Goal: Find contact information: Find contact information

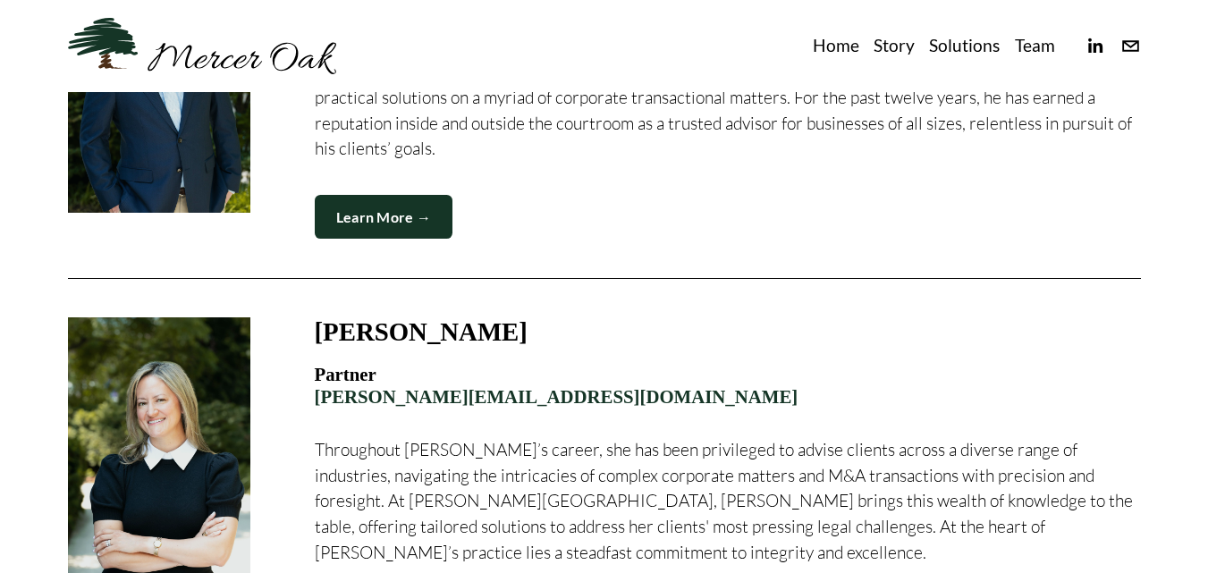
scroll to position [2064, 0]
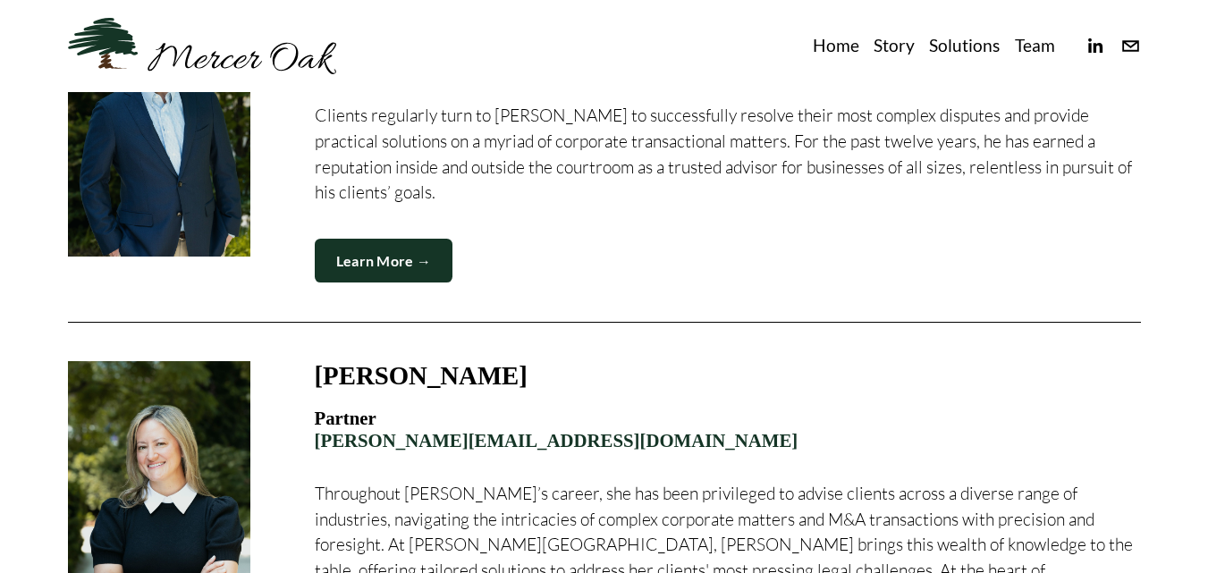
click at [377, 239] on link "Learn More →" at bounding box center [384, 261] width 139 height 44
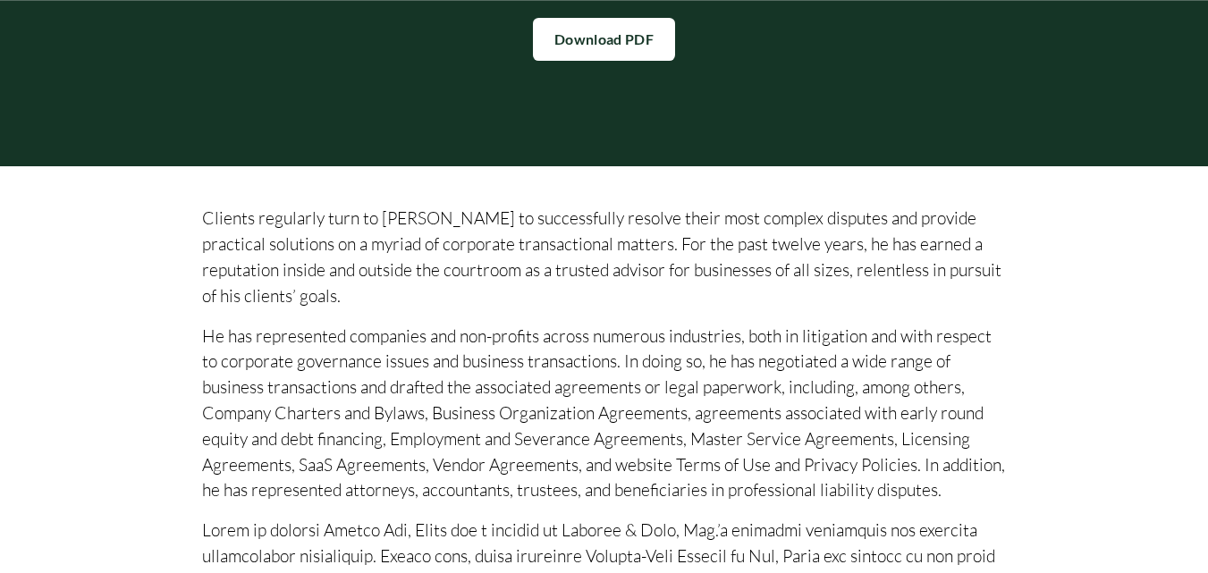
scroll to position [358, 0]
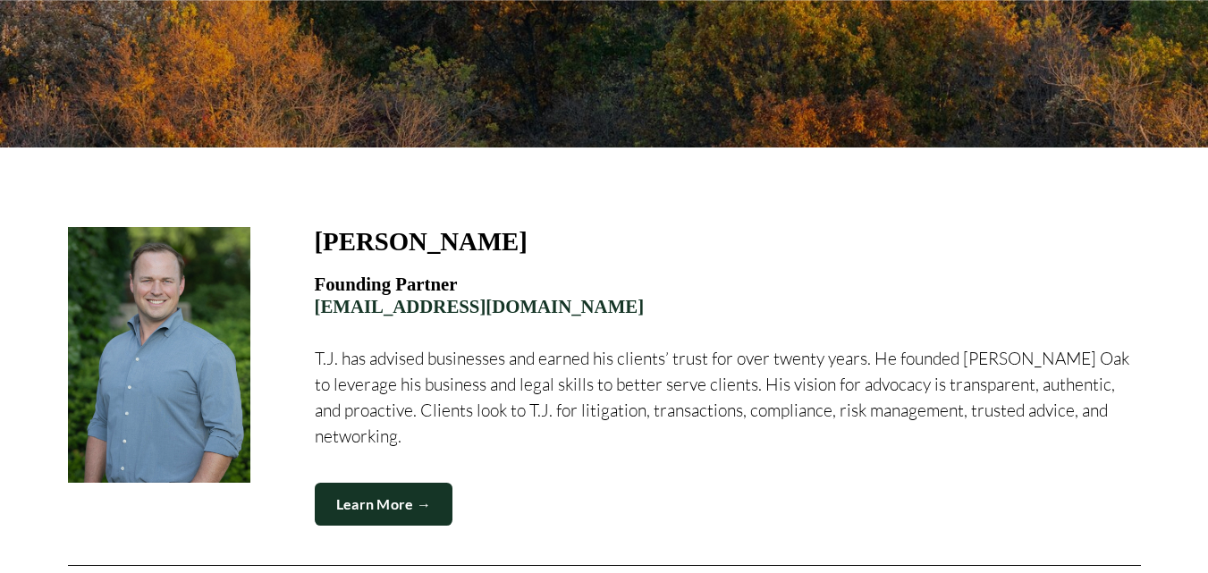
scroll to position [358, 0]
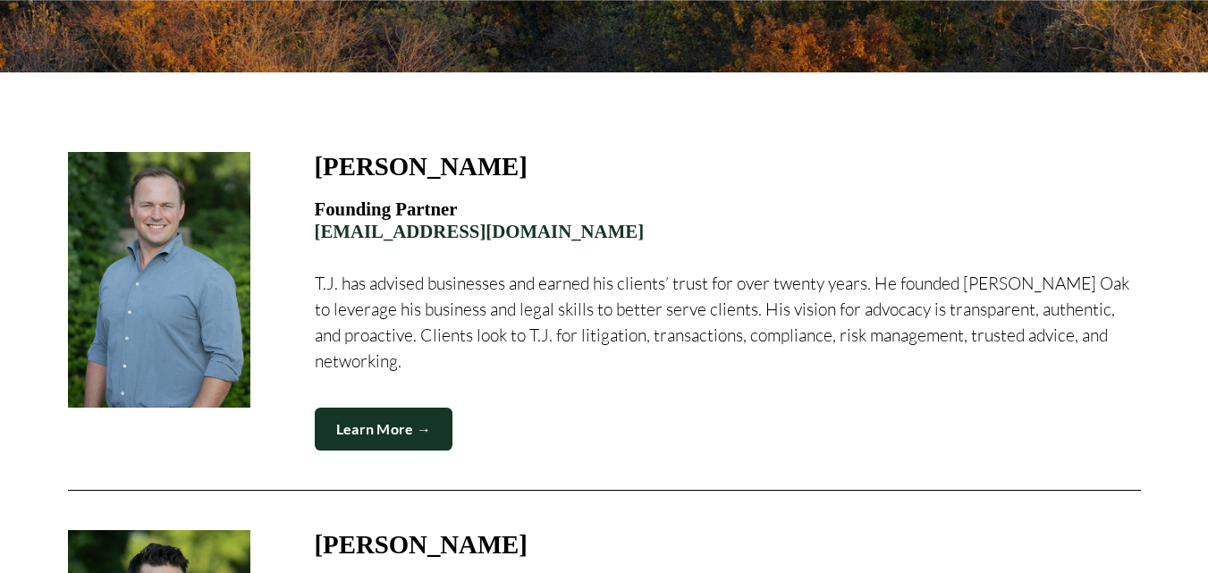
click at [350, 410] on link "Learn More →" at bounding box center [384, 430] width 139 height 44
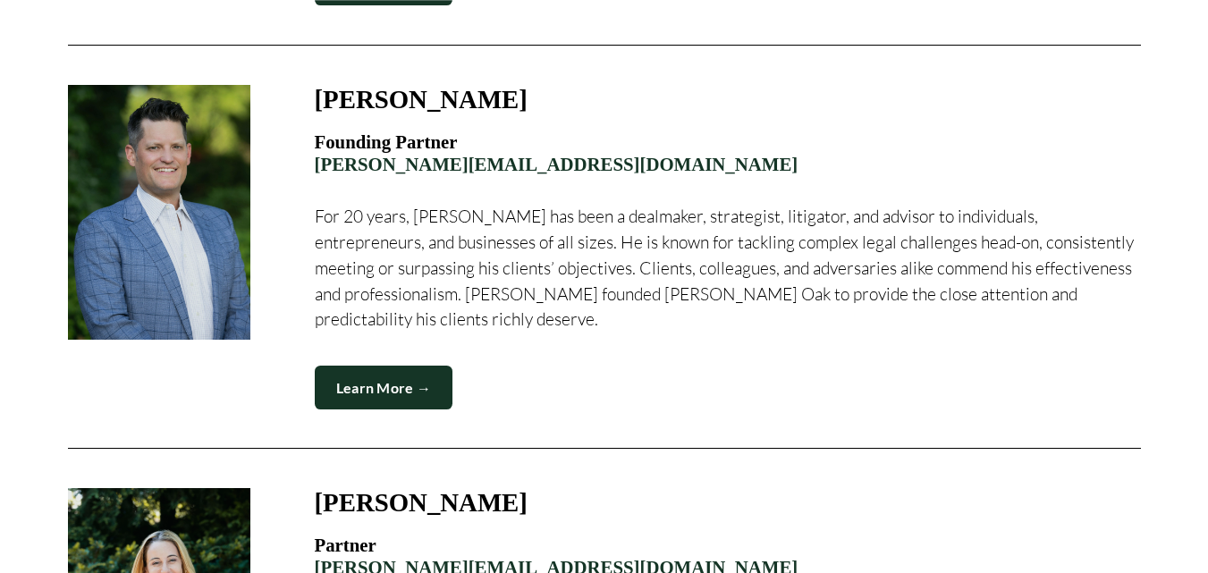
scroll to position [805, 0]
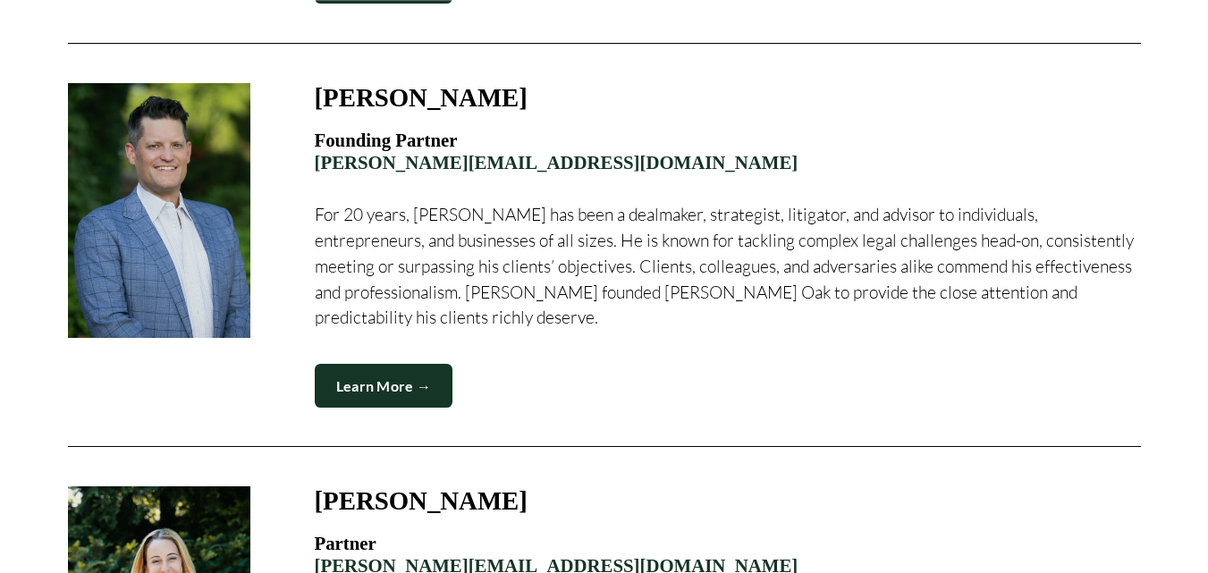
click at [397, 364] on link "Learn More →" at bounding box center [384, 386] width 139 height 44
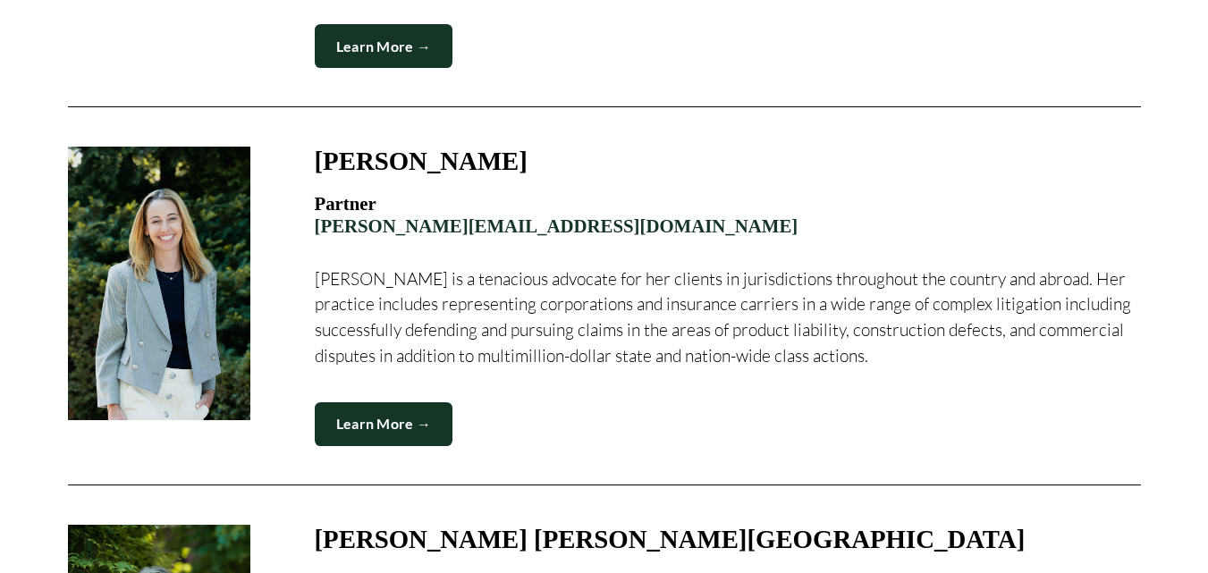
scroll to position [1162, 0]
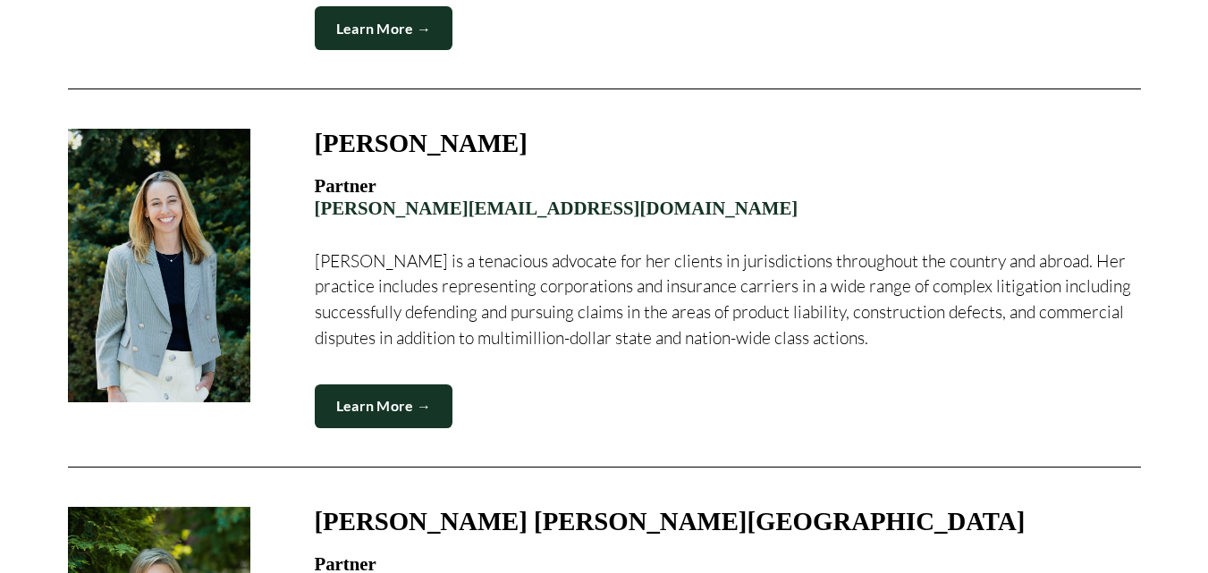
click at [395, 385] on link "Learn More →" at bounding box center [384, 407] width 139 height 44
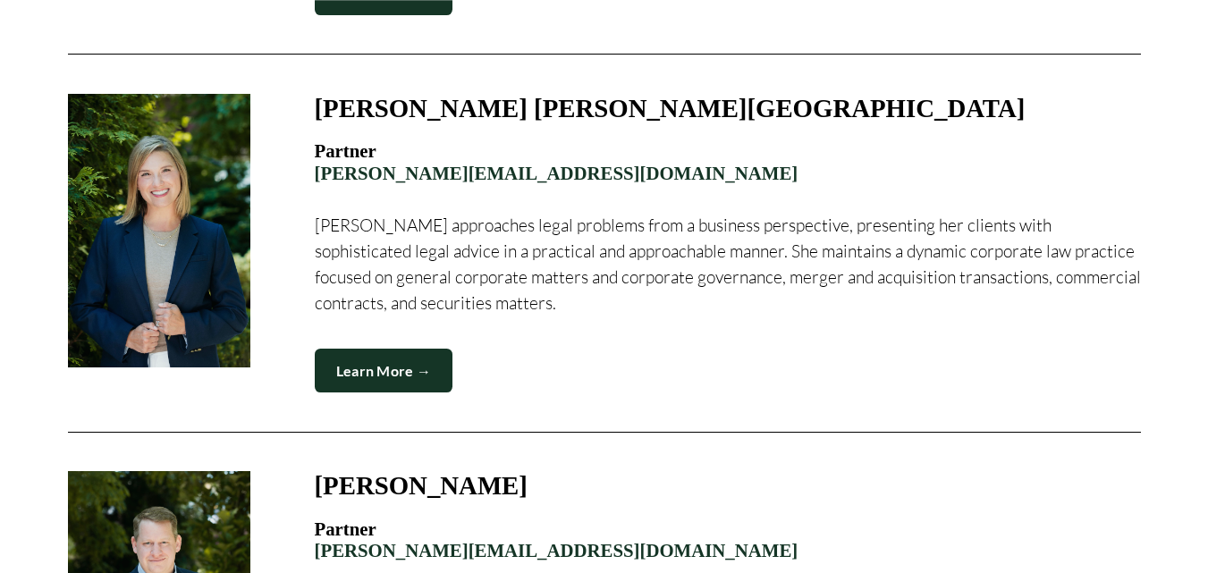
scroll to position [1610, 0]
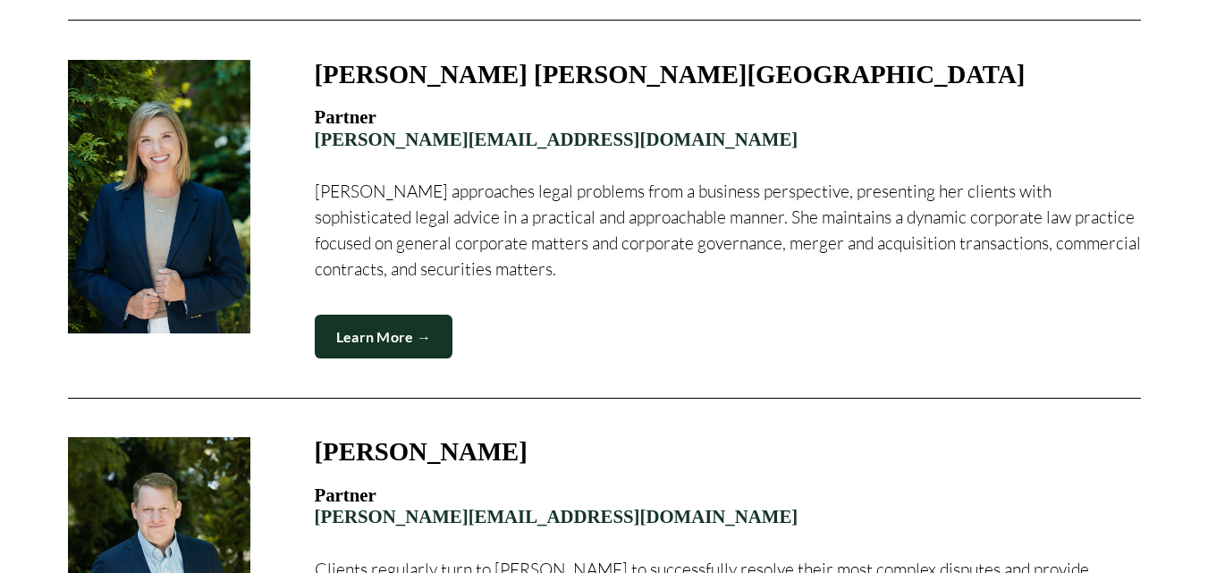
click at [413, 325] on link "Learn More →" at bounding box center [384, 337] width 139 height 44
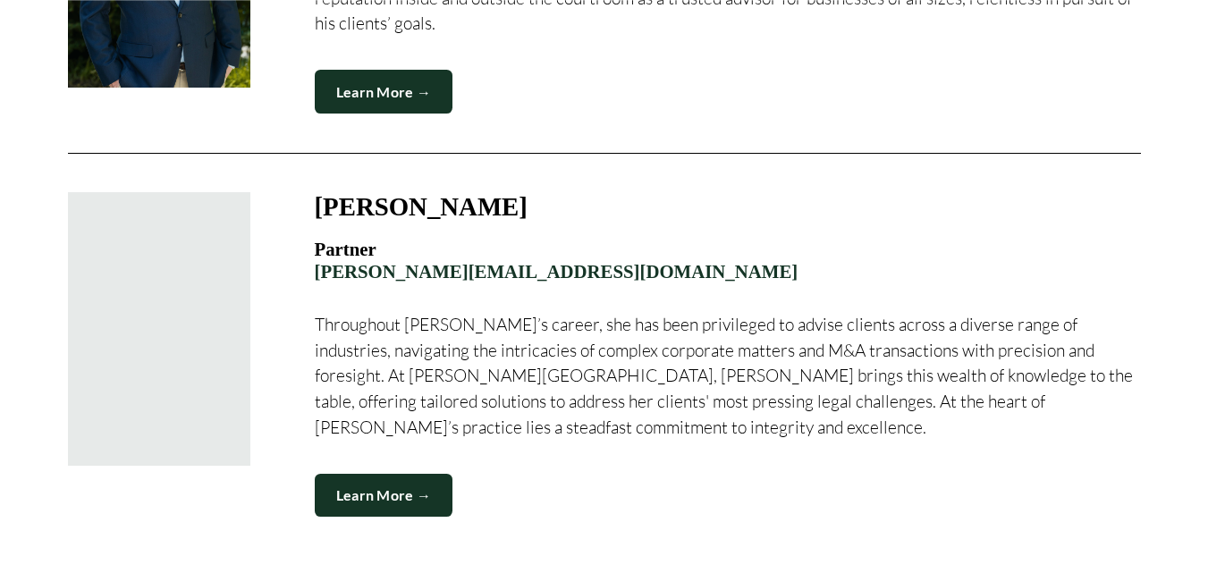
scroll to position [2236, 0]
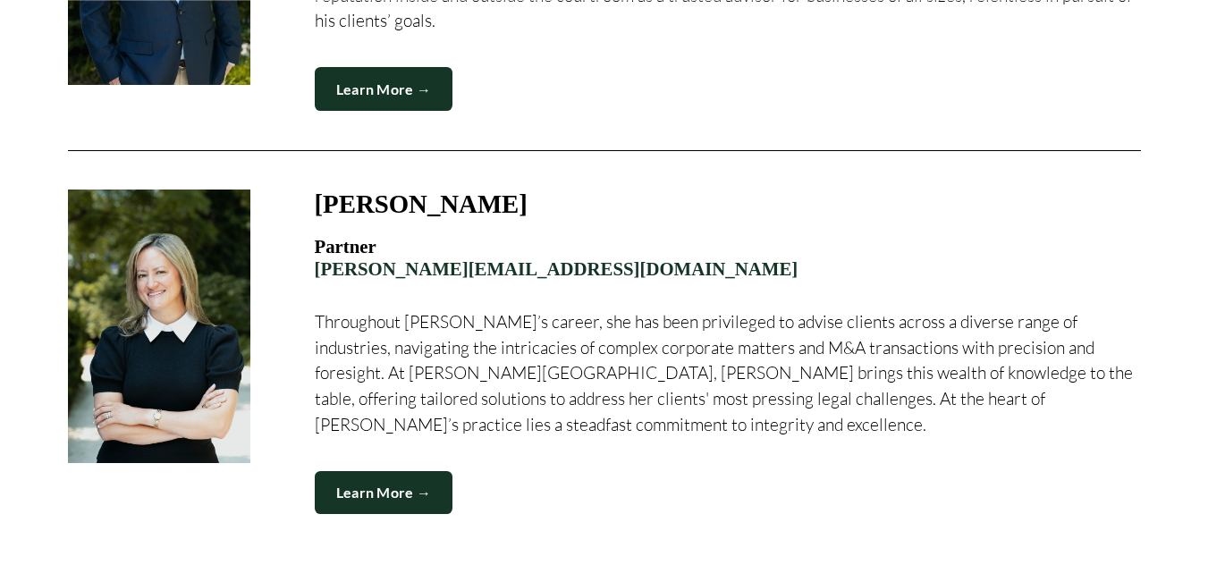
click at [405, 471] on link "Learn More →" at bounding box center [384, 493] width 139 height 44
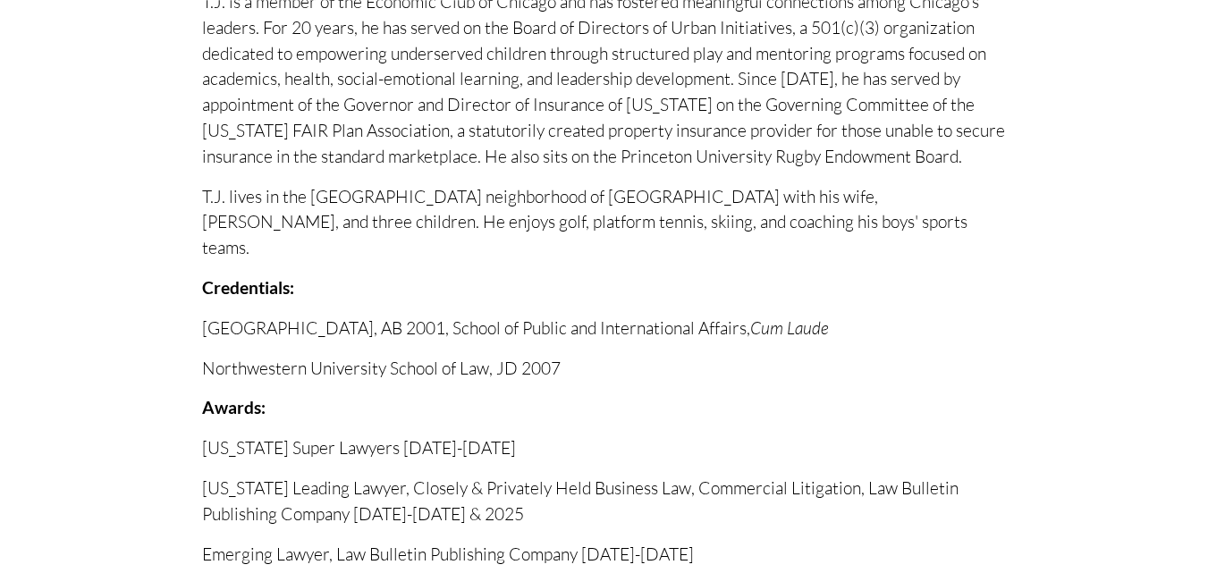
scroll to position [1341, 0]
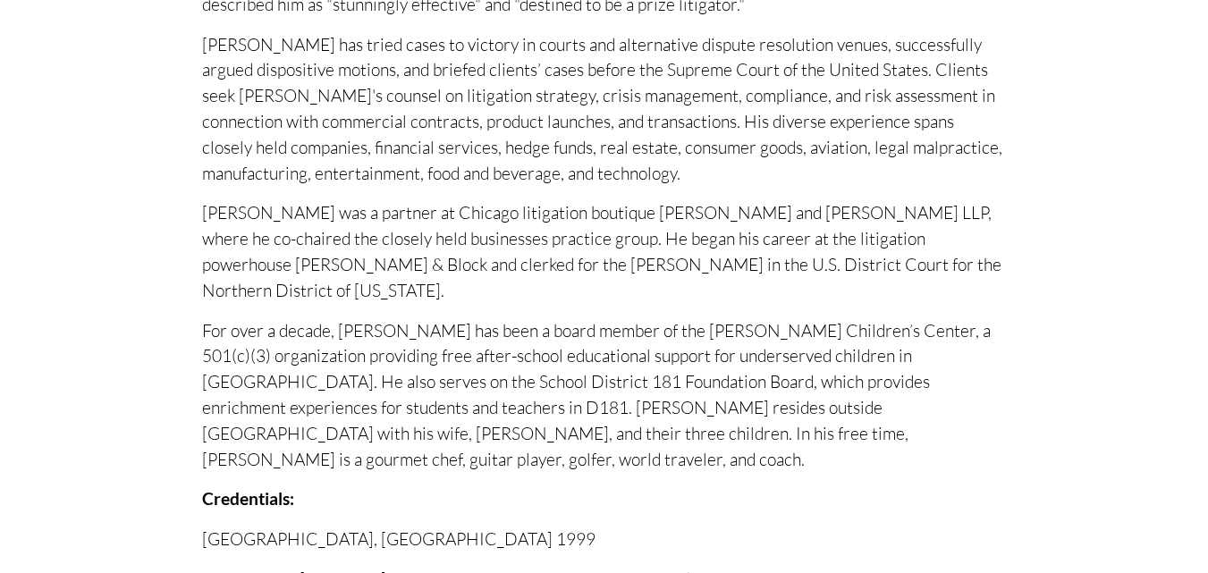
scroll to position [984, 0]
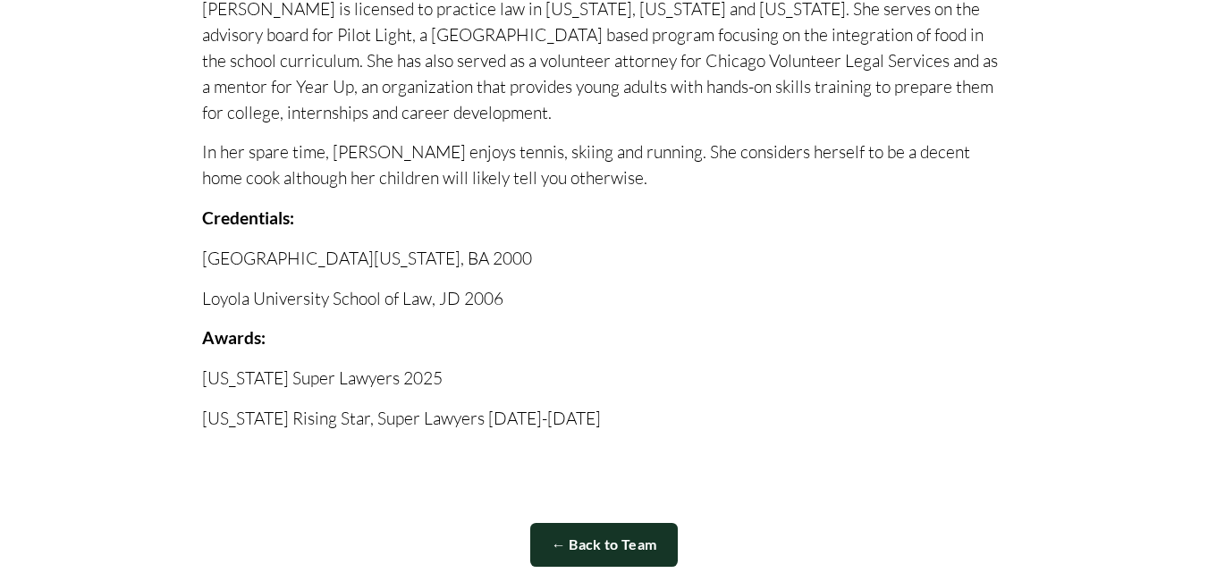
scroll to position [805, 0]
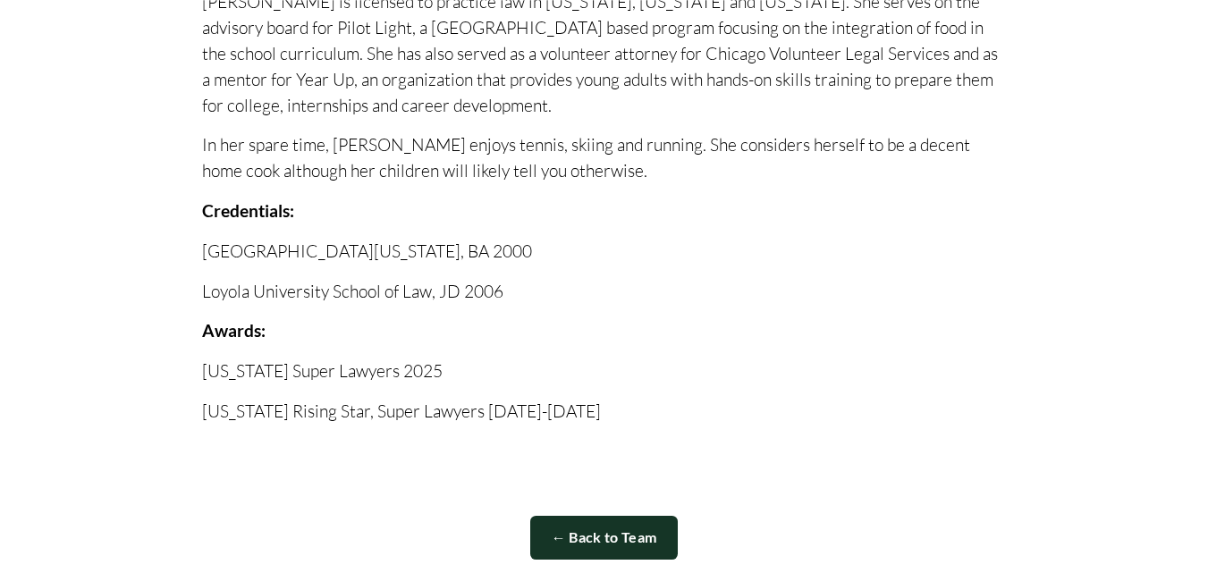
click at [101, 257] on div "Lindsay is licensed to practice law in Illinois, California and Nevada. She ser…" at bounding box center [603, 146] width 1145 height 936
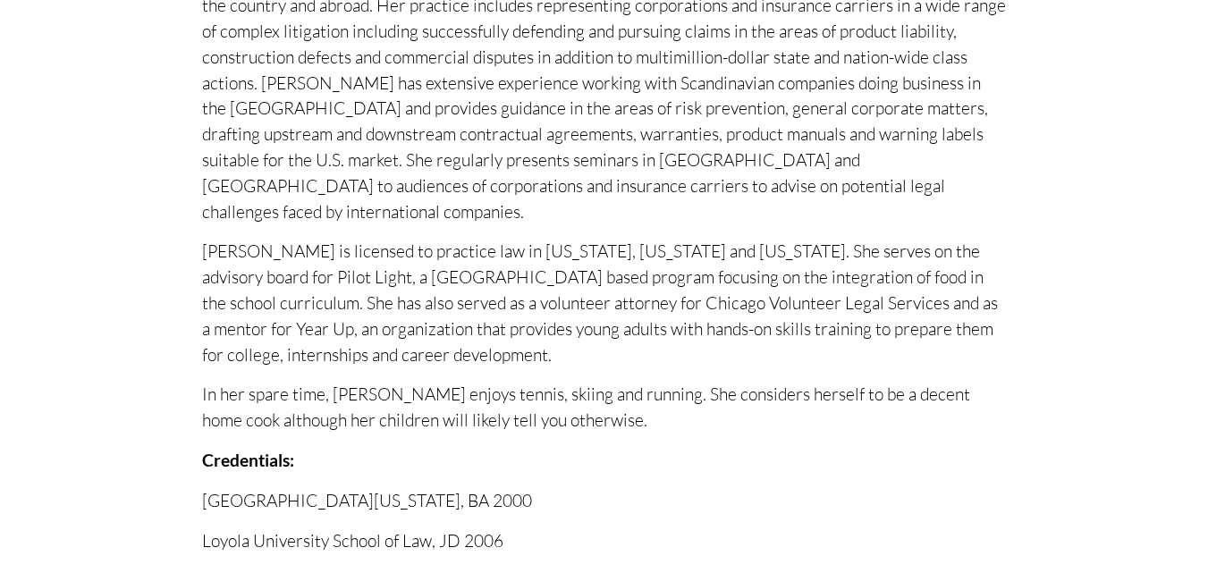
scroll to position [537, 0]
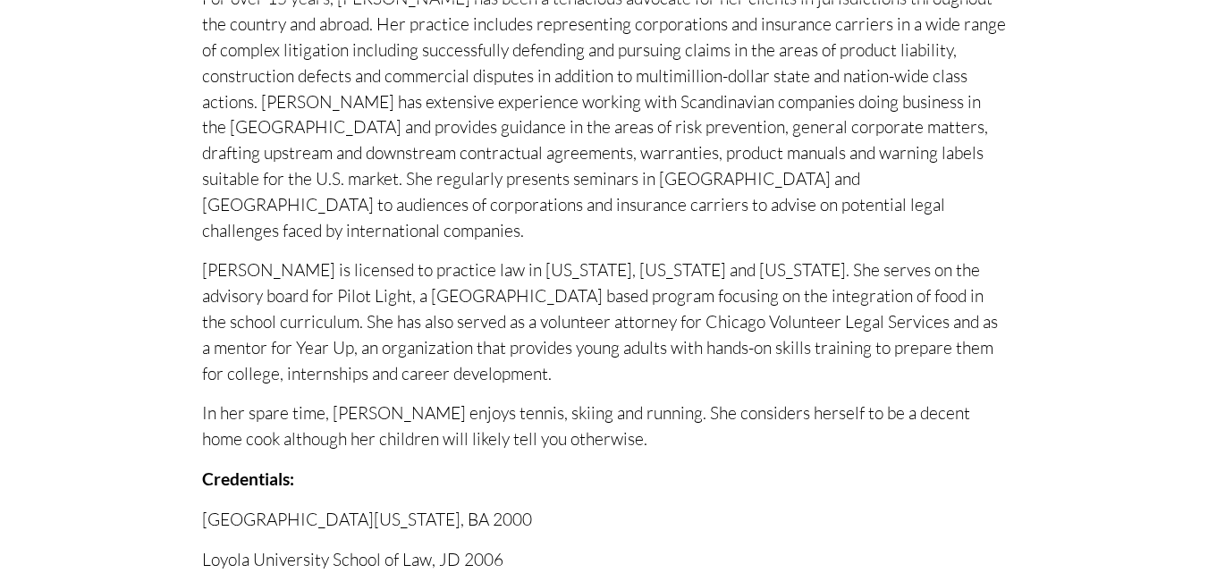
click at [101, 257] on div "Lindsay is licensed to practice law in Illinois, California and Nevada. She ser…" at bounding box center [603, 414] width 1145 height 936
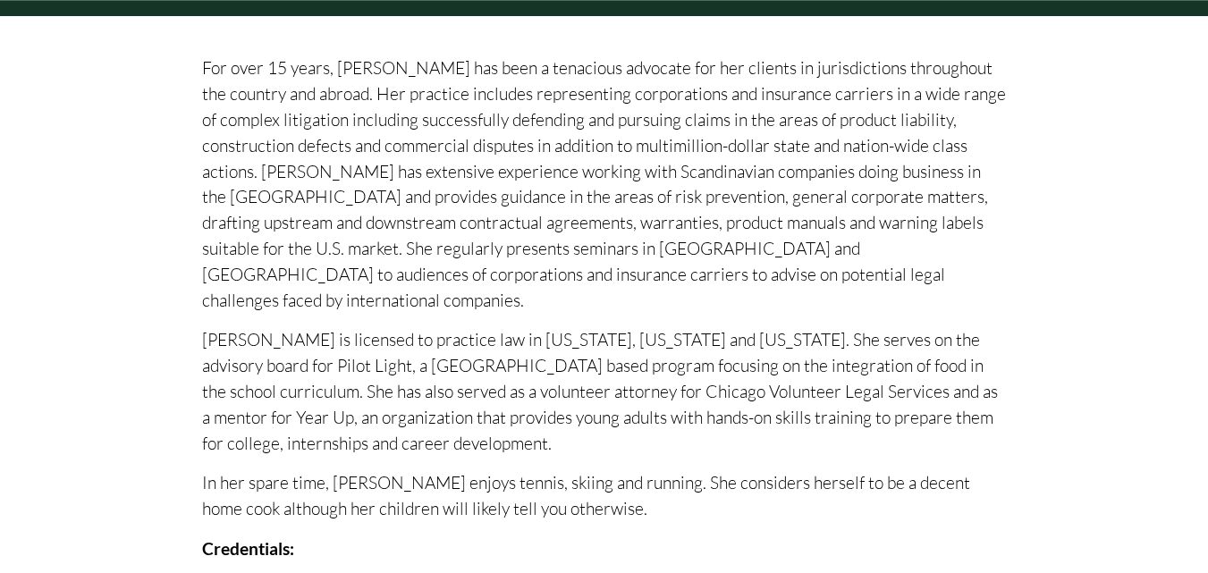
scroll to position [447, 0]
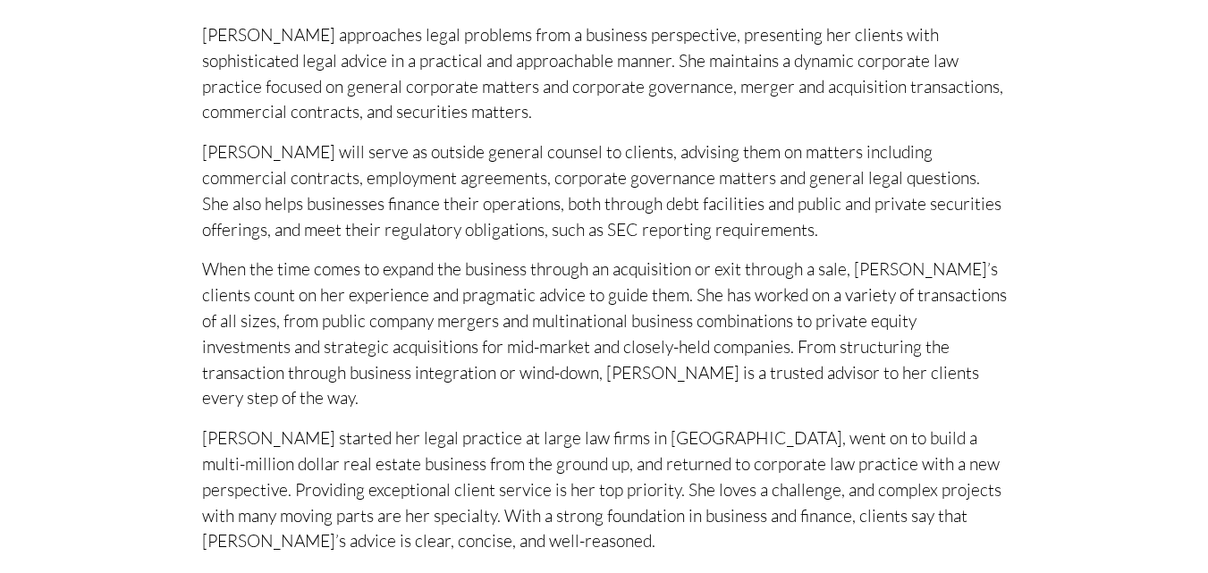
scroll to position [715, 0]
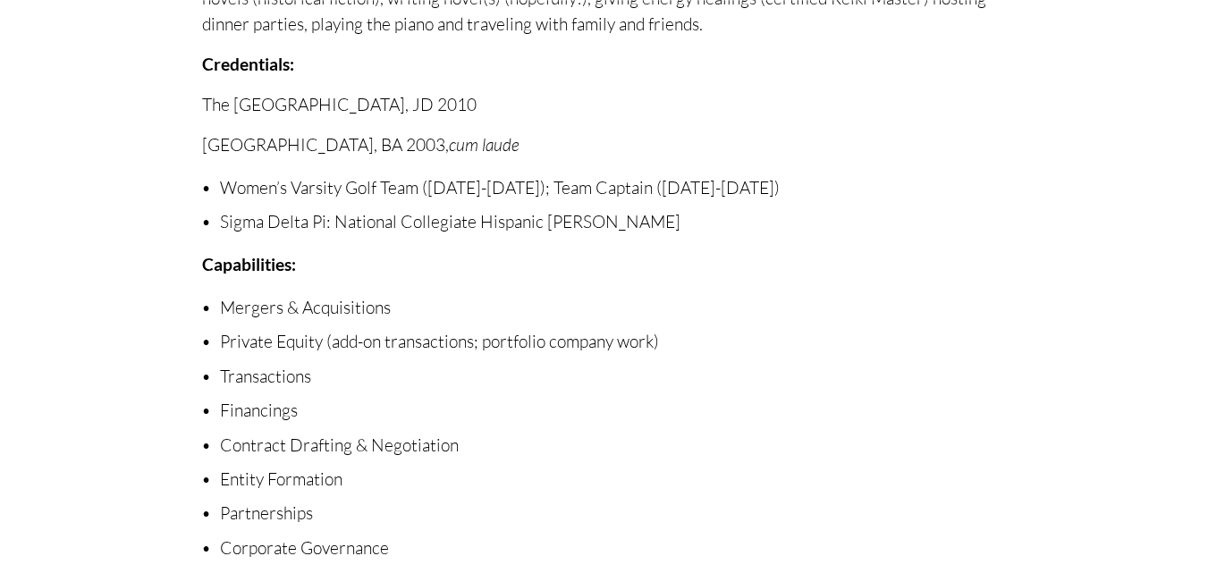
scroll to position [1122, 0]
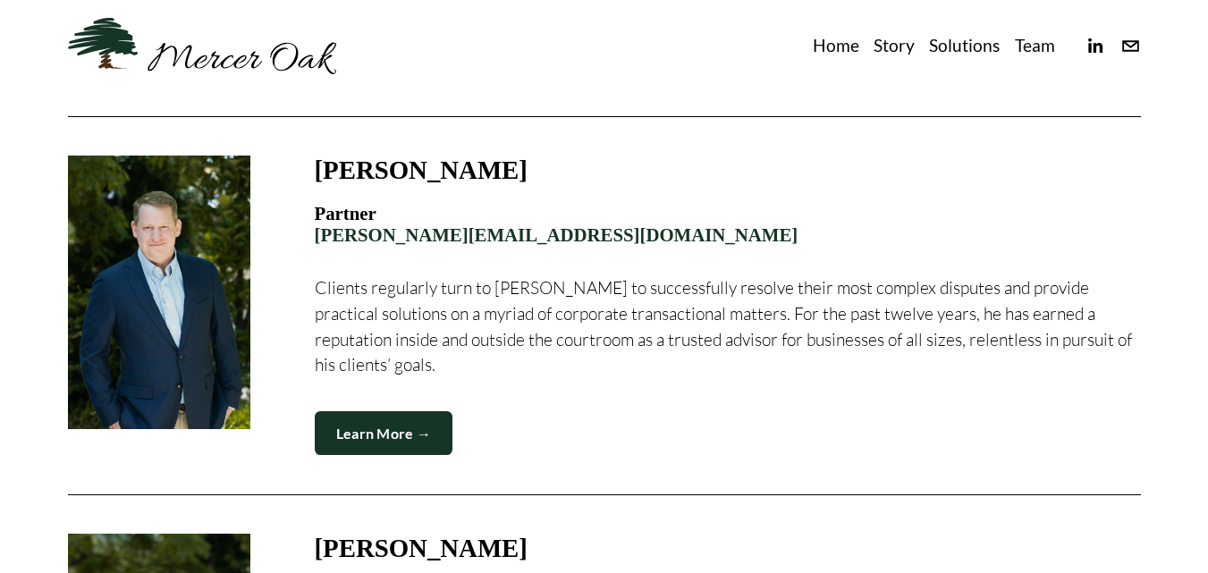
scroll to position [1878, 0]
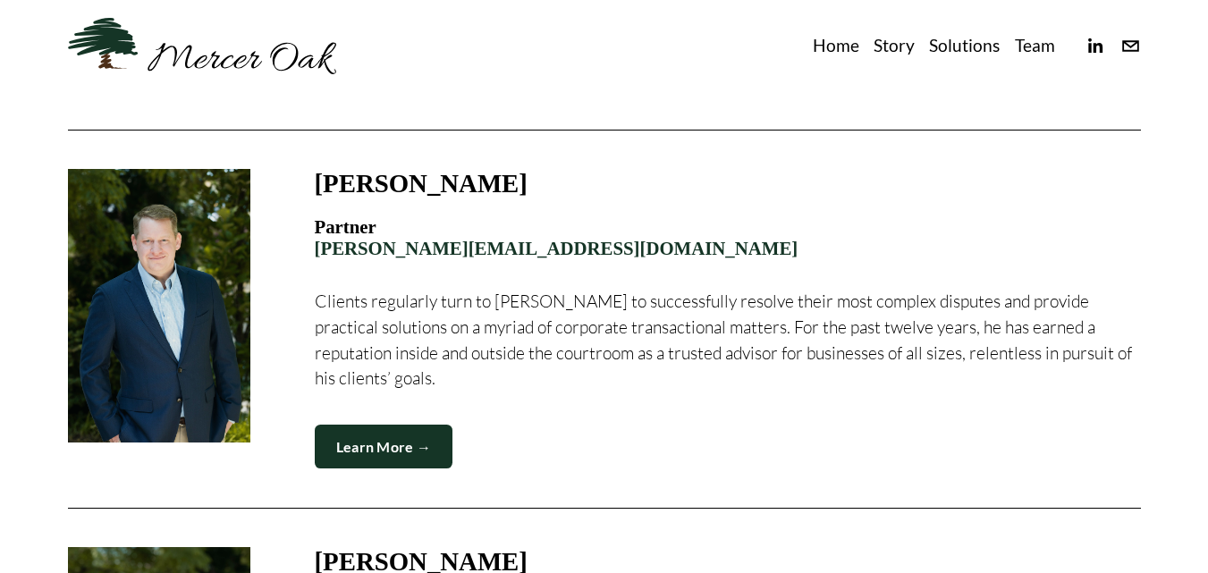
click at [352, 425] on link "Learn More →" at bounding box center [384, 447] width 139 height 44
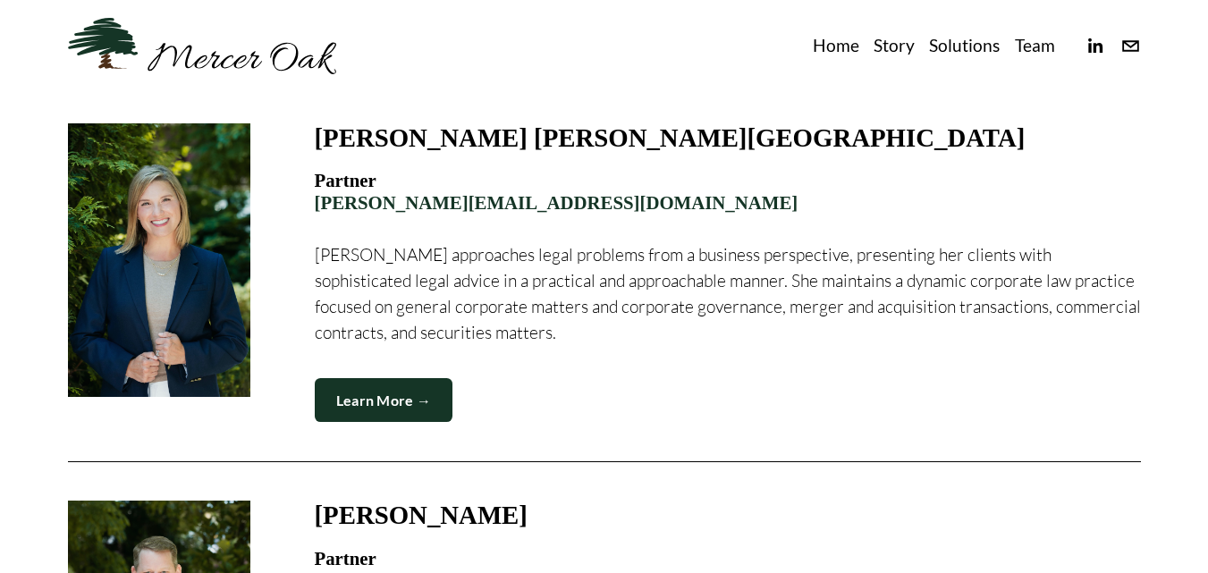
scroll to position [1520, 0]
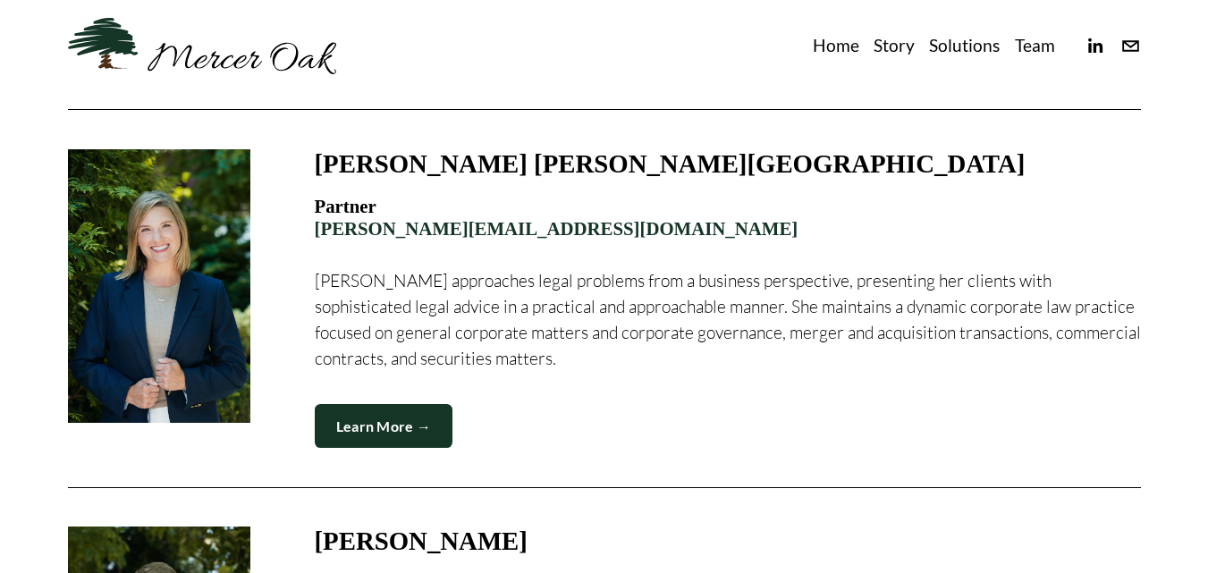
click at [387, 404] on link "Learn More →" at bounding box center [384, 426] width 139 height 44
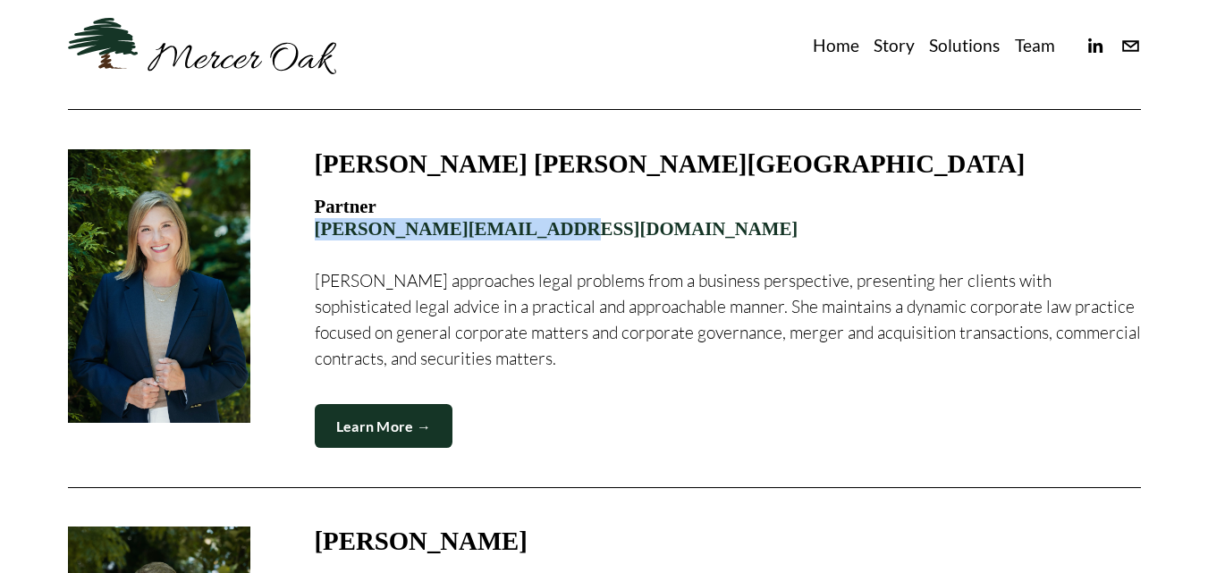
drag, startPoint x: 314, startPoint y: 210, endPoint x: 585, endPoint y: 207, distance: 271.0
click at [585, 207] on h4 "Partner [PERSON_NAME][EMAIL_ADDRESS][DOMAIN_NAME]" at bounding box center [728, 218] width 826 height 44
copy link "[PERSON_NAME][EMAIL_ADDRESS][DOMAIN_NAME]"
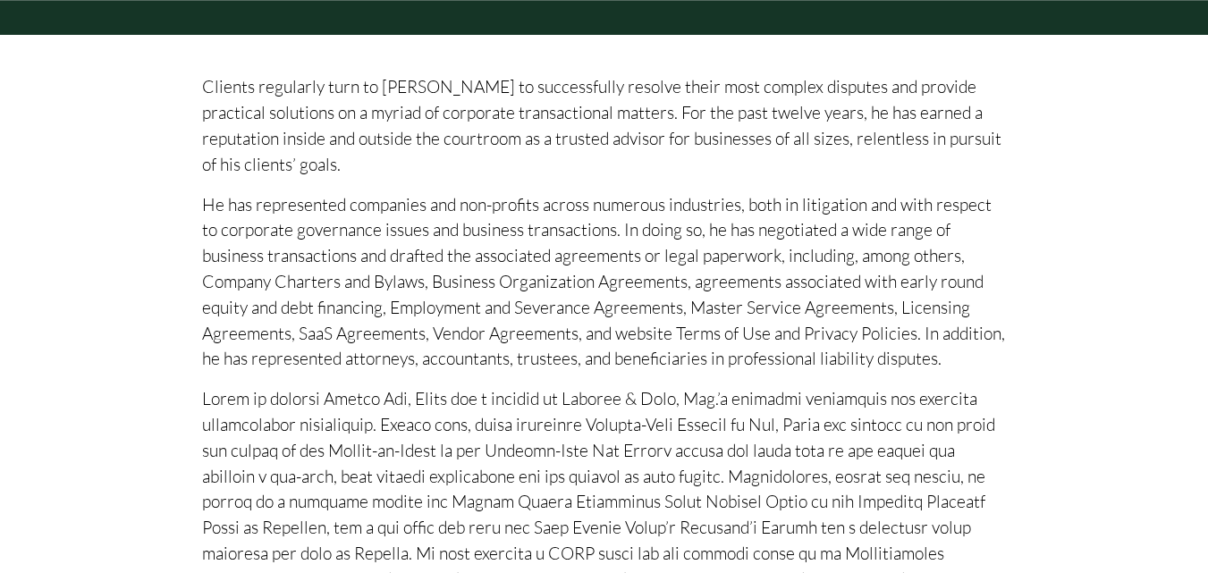
scroll to position [447, 0]
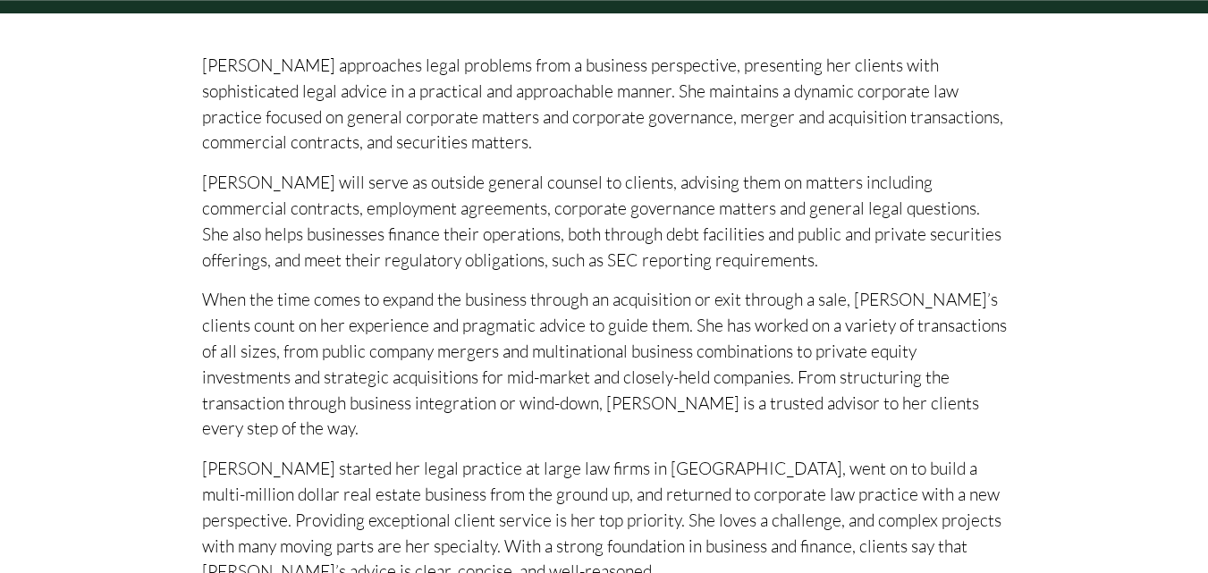
scroll to position [626, 0]
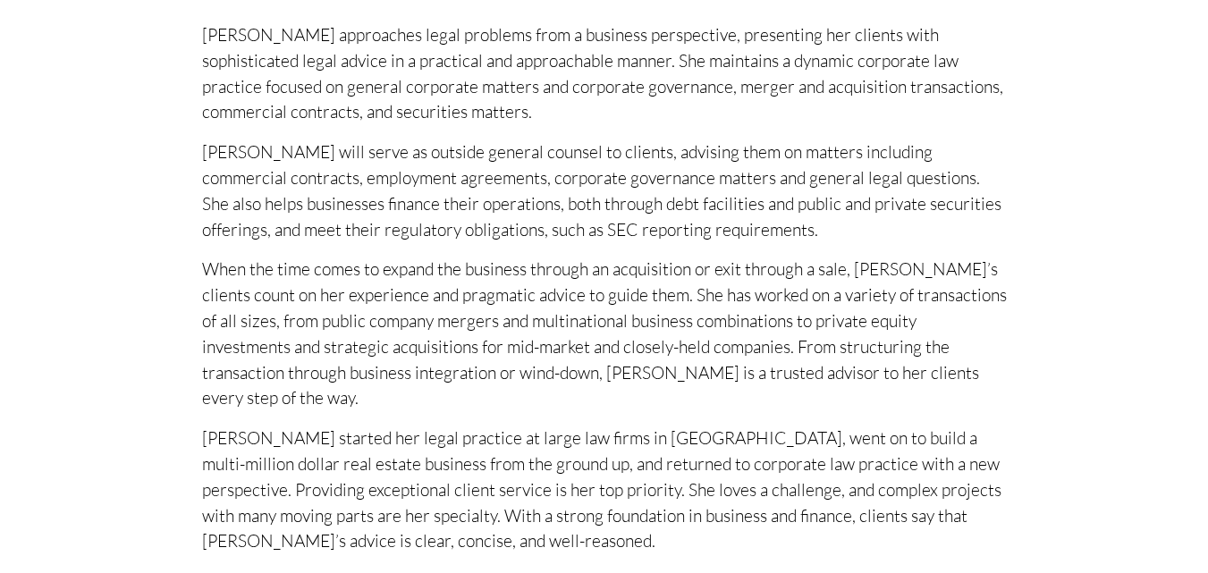
click at [102, 296] on div "[PERSON_NAME] approaches legal problems from a business perspective, presenting…" at bounding box center [603, 483] width 1145 height 1000
click at [102, 296] on div "Kristen approaches legal problems from a business perspective, presenting her c…" at bounding box center [603, 483] width 1145 height 1000
click at [85, 216] on div "Kristen approaches legal problems from a business perspective, presenting her c…" at bounding box center [603, 483] width 1145 height 1000
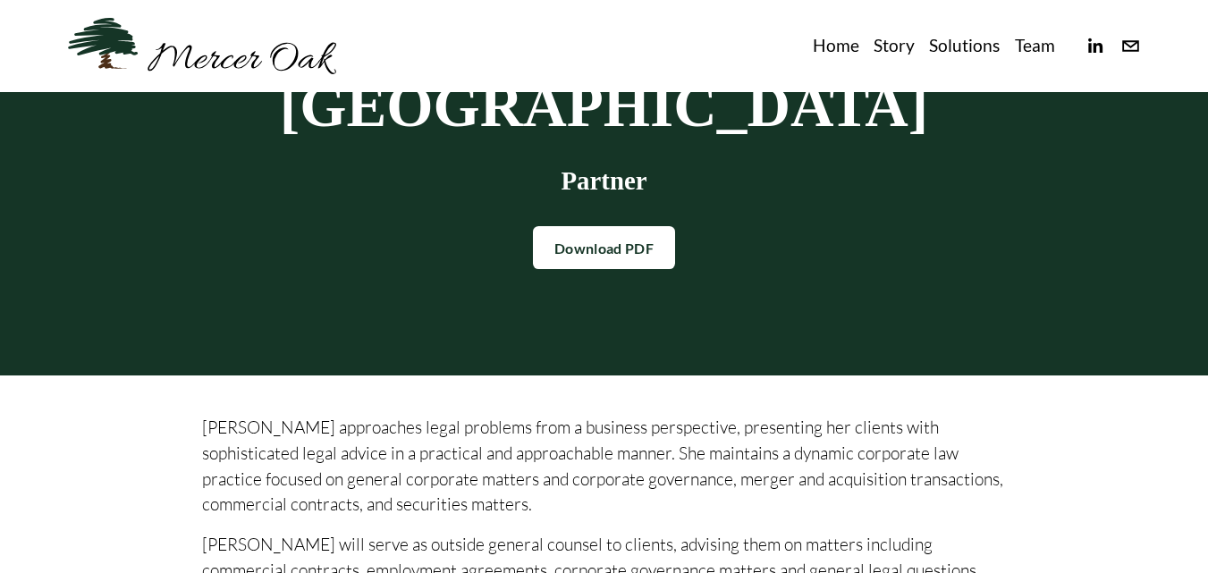
scroll to position [186, 0]
